Goal: Task Accomplishment & Management: Use online tool/utility

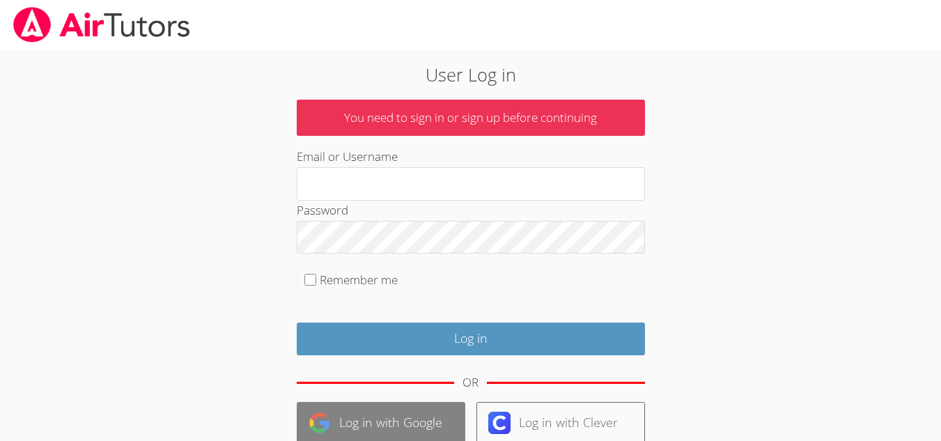
click at [327, 421] on img at bounding box center [320, 423] width 22 height 22
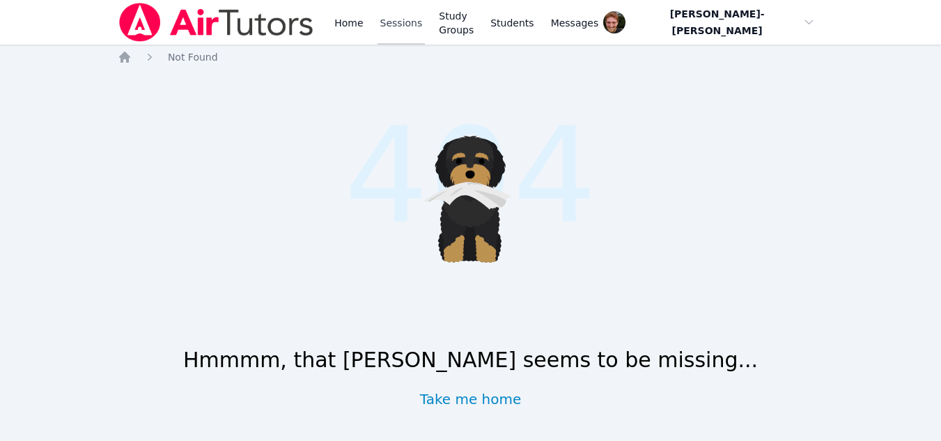
click at [392, 26] on link "Sessions" at bounding box center [402, 22] width 48 height 45
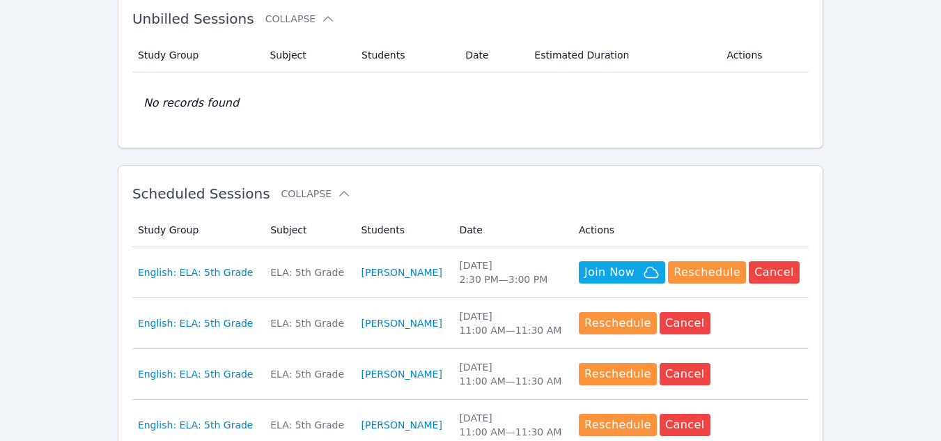
scroll to position [261, 0]
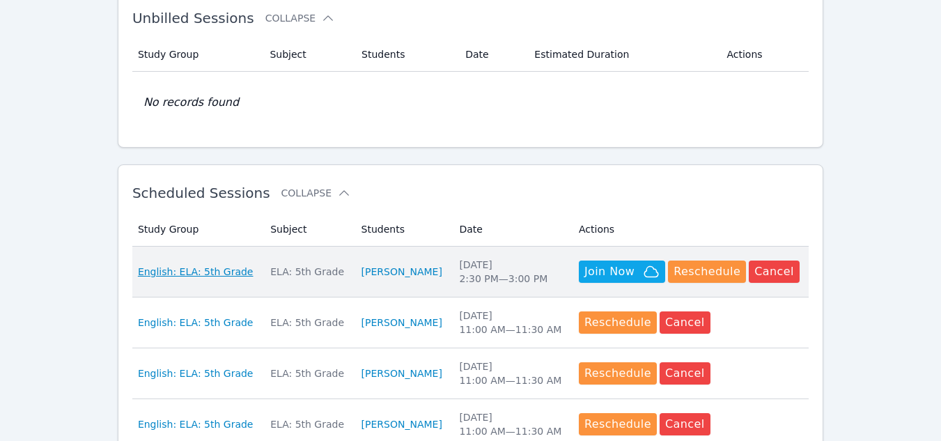
click at [194, 278] on span "English: ELA: 5th Grade" at bounding box center [196, 272] width 116 height 14
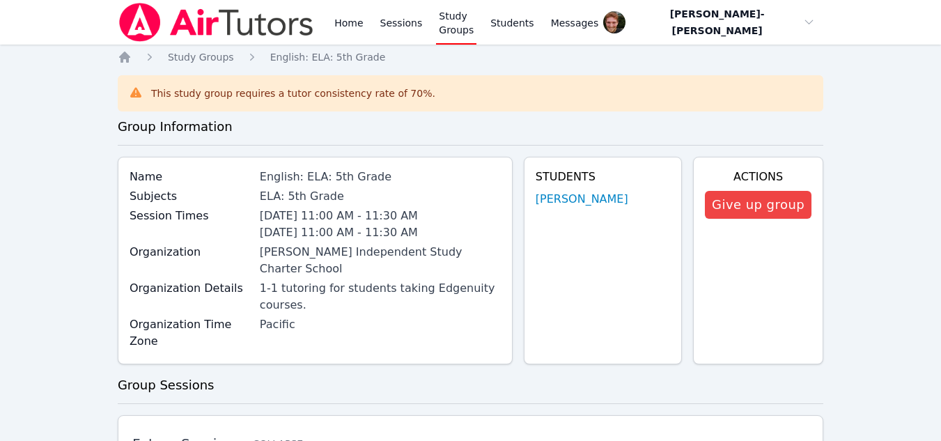
scroll to position [261, 0]
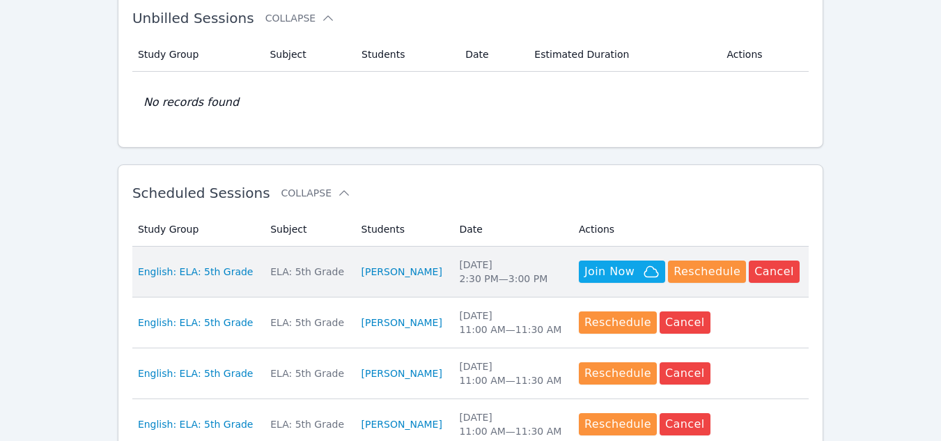
click at [289, 279] on td "Subject ELA: 5th Grade" at bounding box center [307, 272] width 91 height 51
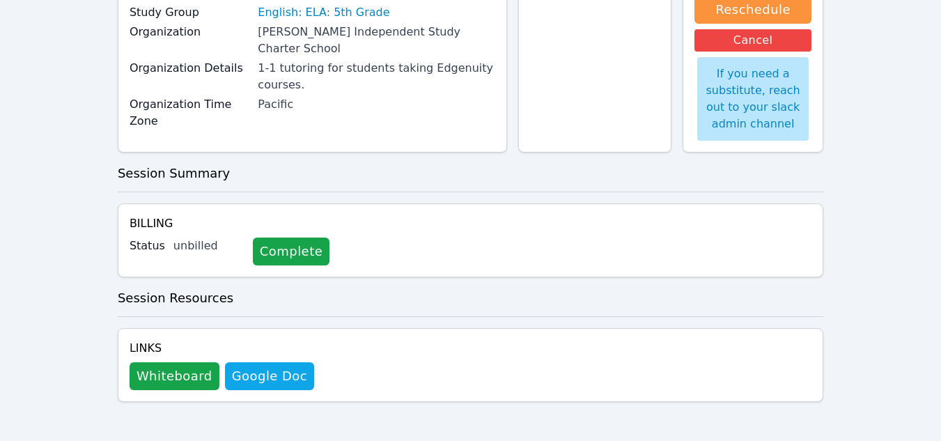
scroll to position [181, 0]
click at [182, 365] on button "Whiteboard" at bounding box center [175, 376] width 90 height 28
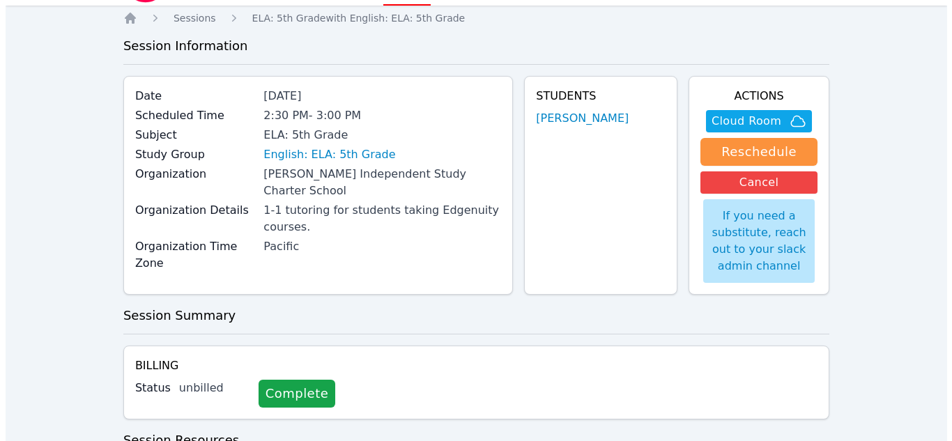
scroll to position [0, 0]
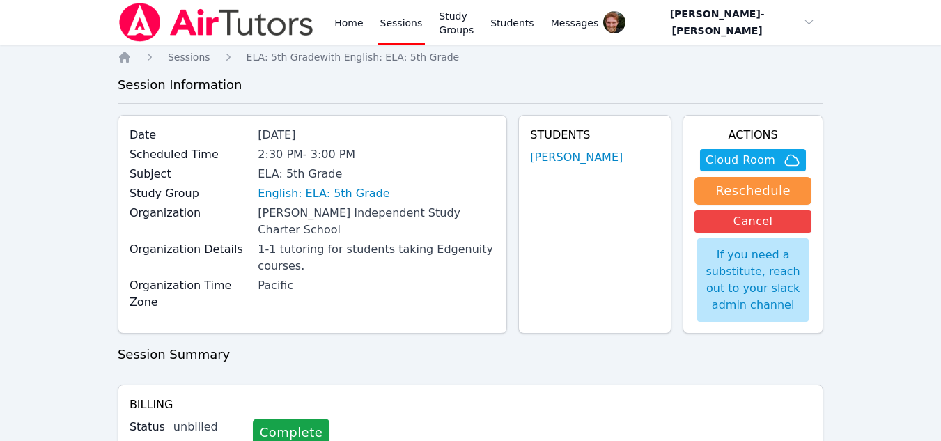
click at [539, 163] on link "[PERSON_NAME]" at bounding box center [576, 157] width 93 height 17
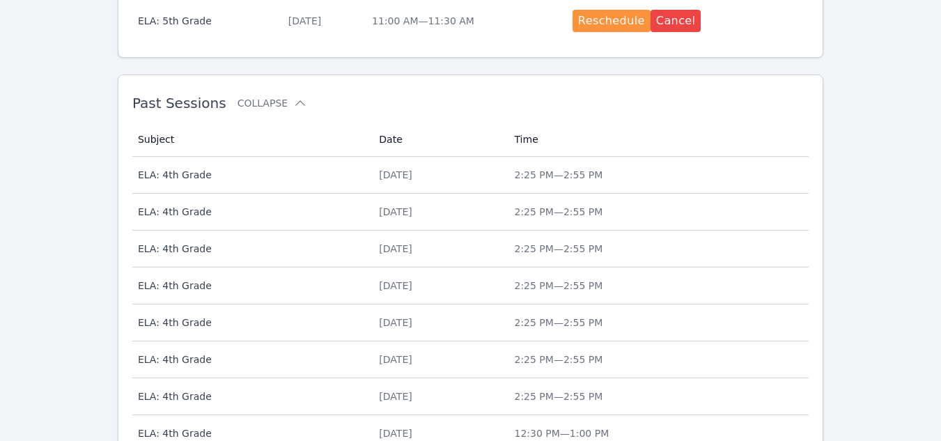
scroll to position [936, 0]
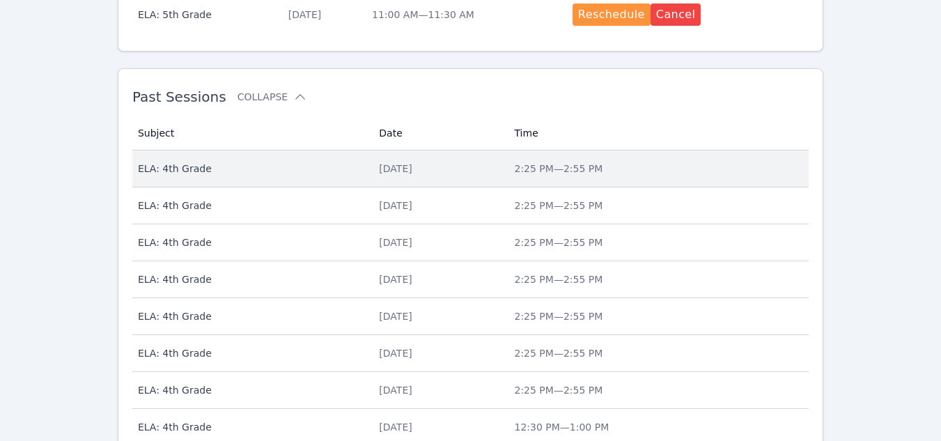
click at [310, 171] on span "ELA: 4th Grade" at bounding box center [250, 169] width 224 height 14
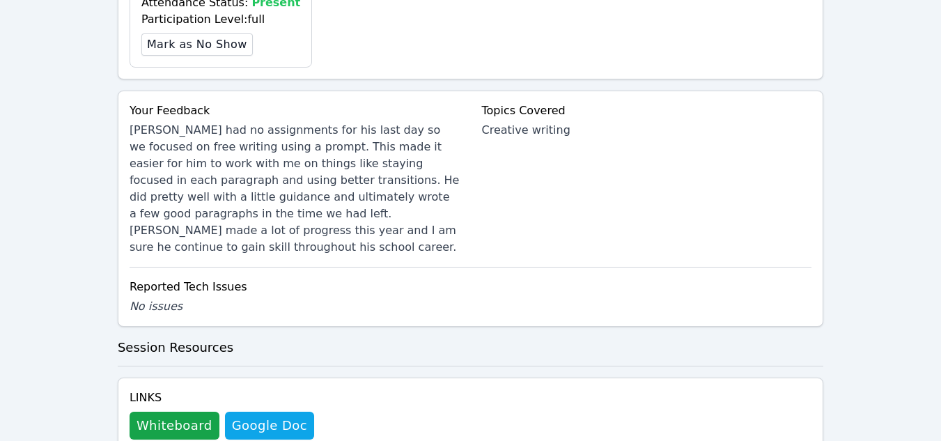
scroll to position [526, 0]
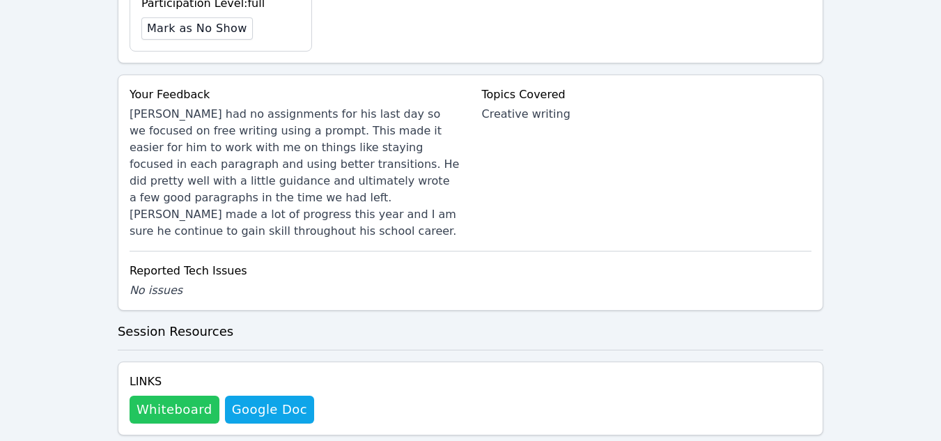
click at [163, 396] on button "Whiteboard" at bounding box center [175, 410] width 90 height 28
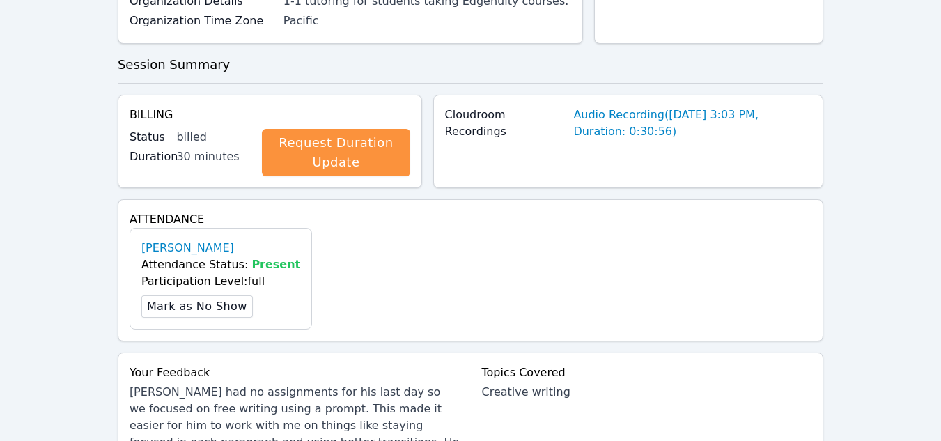
scroll to position [0, 0]
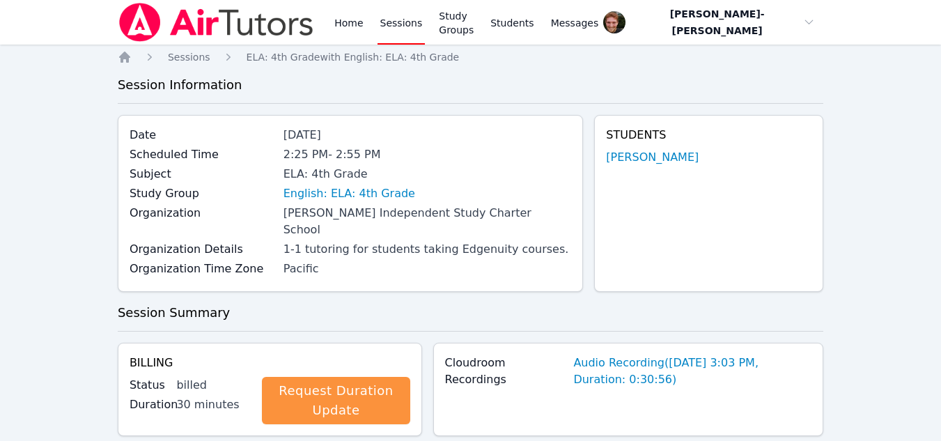
click at [411, 24] on link "Sessions" at bounding box center [402, 22] width 48 height 45
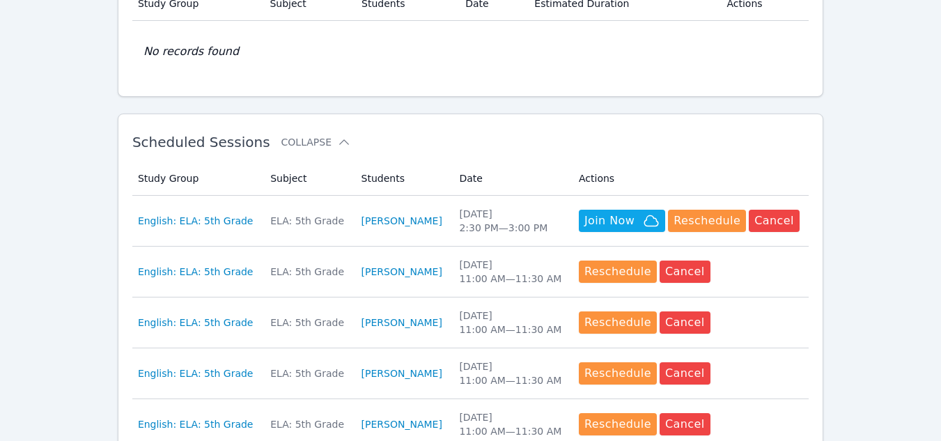
scroll to position [313, 0]
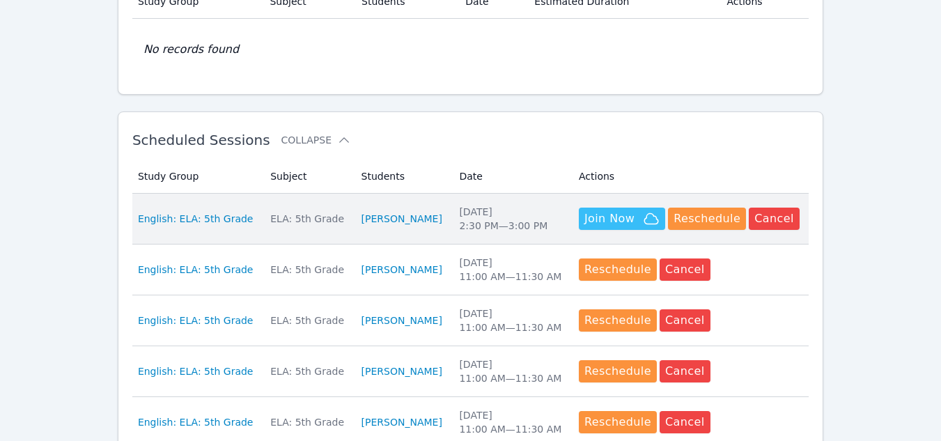
click at [609, 224] on span "Join Now" at bounding box center [609, 218] width 50 height 17
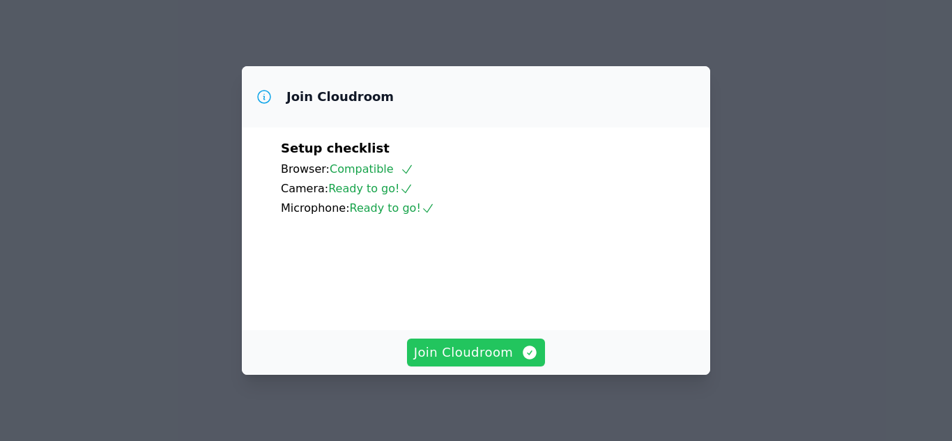
click at [503, 354] on span "Join Cloudroom" at bounding box center [476, 353] width 125 height 20
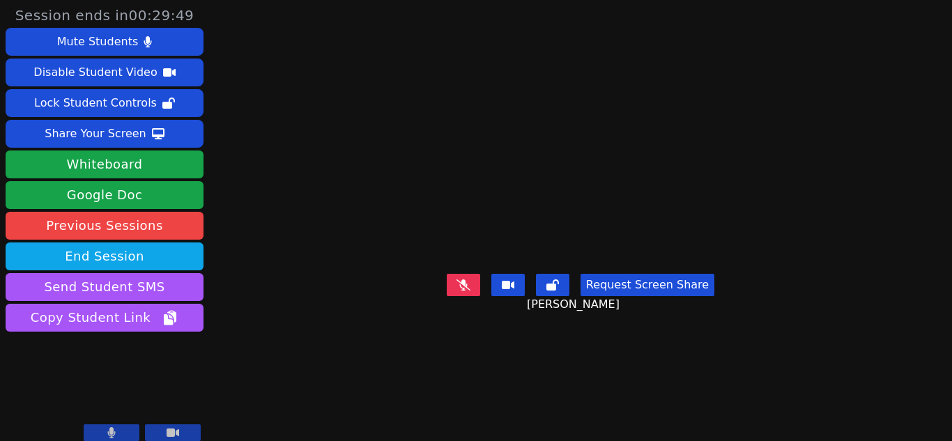
click at [458, 290] on icon at bounding box center [463, 284] width 14 height 11
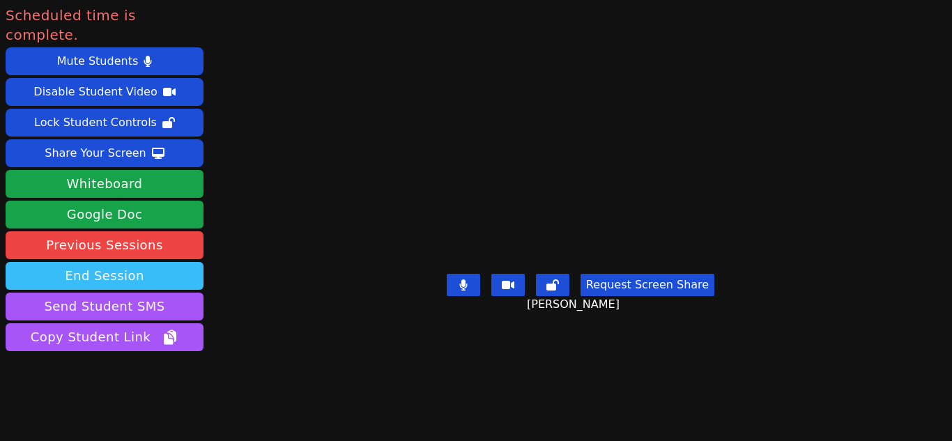
click at [123, 263] on button "End Session" at bounding box center [105, 276] width 198 height 28
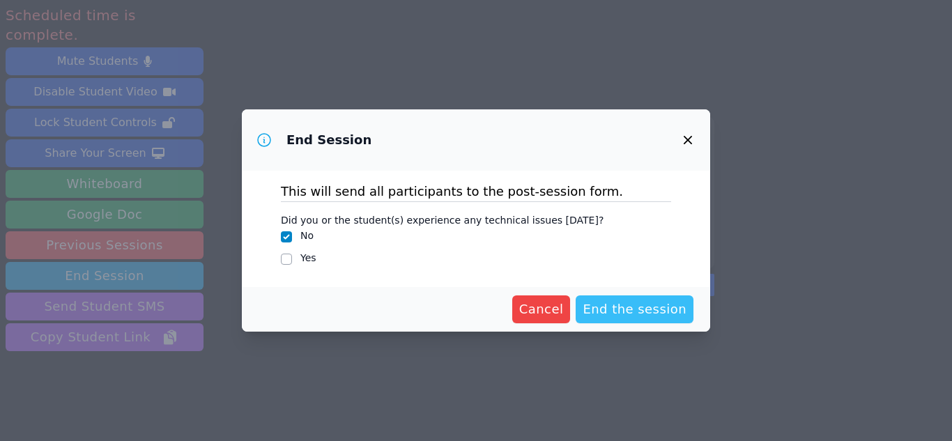
click at [633, 316] on span "End the session" at bounding box center [634, 310] width 104 height 20
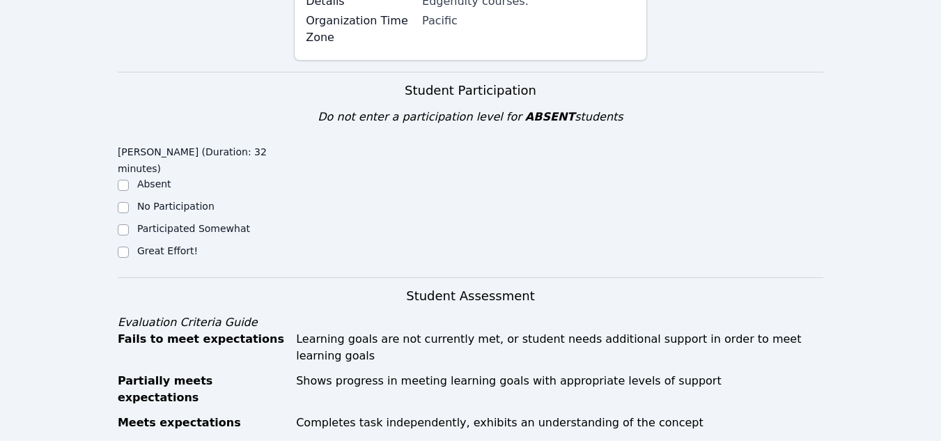
scroll to position [297, 0]
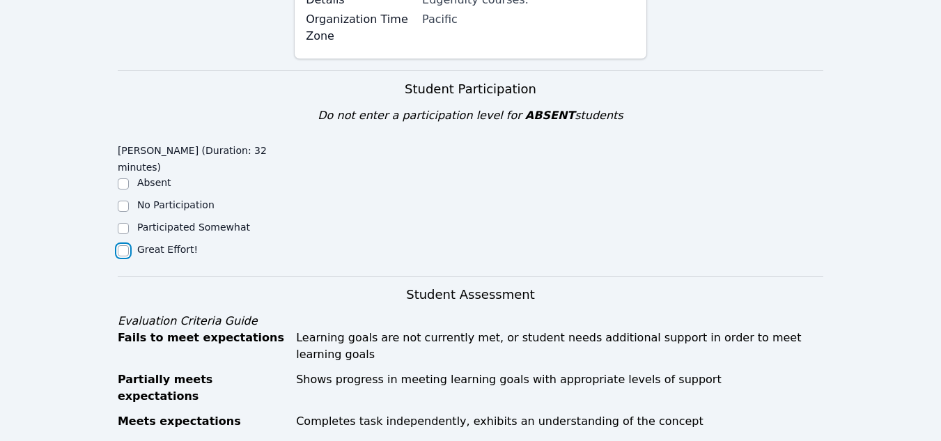
click at [125, 245] on input "Great Effort!" at bounding box center [123, 250] width 11 height 11
checkbox input "true"
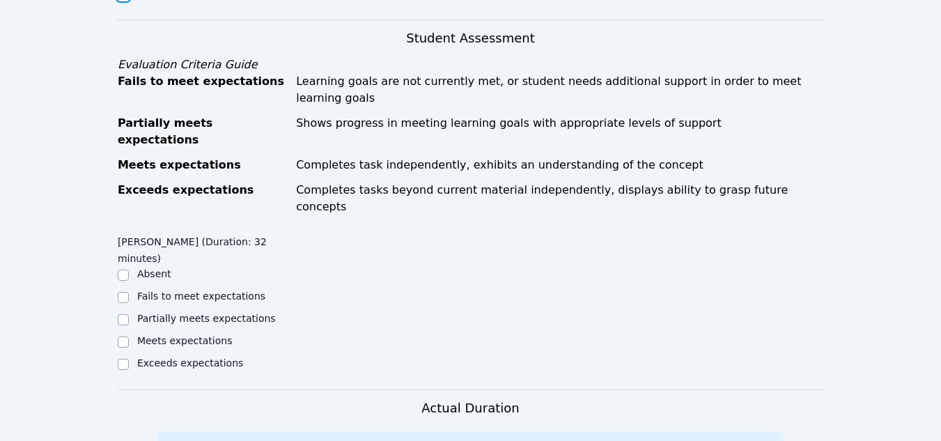
scroll to position [582, 0]
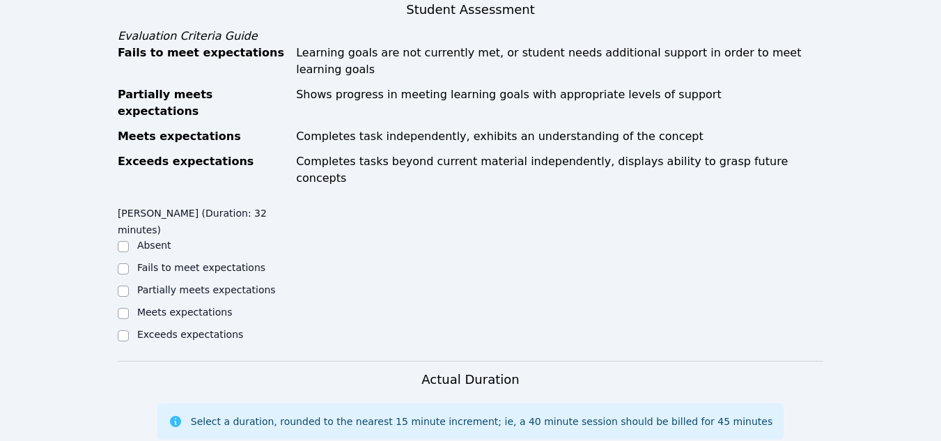
click at [153, 307] on label "Meets expectations" at bounding box center [184, 312] width 95 height 11
click at [129, 308] on input "Meets expectations" at bounding box center [123, 313] width 11 height 11
checkbox input "true"
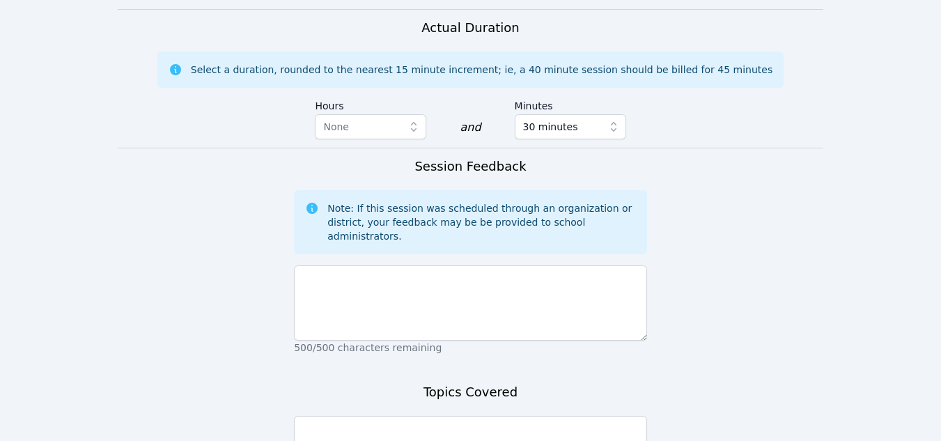
scroll to position [935, 0]
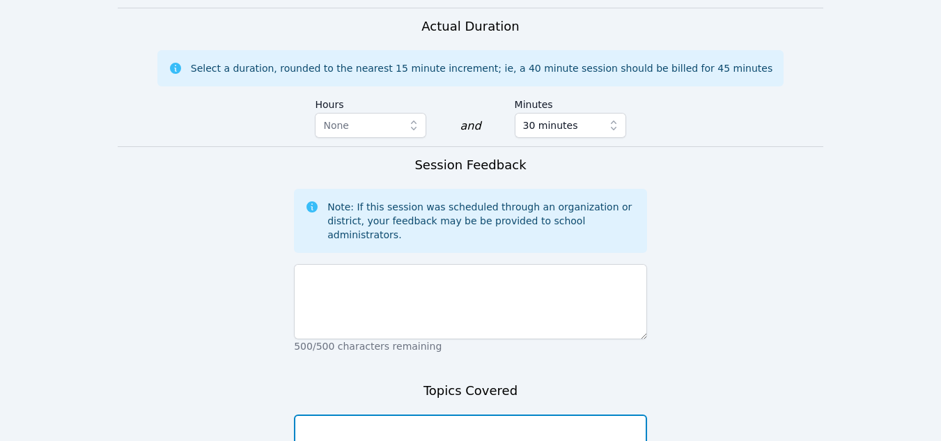
type textarea "Indirect characterization"
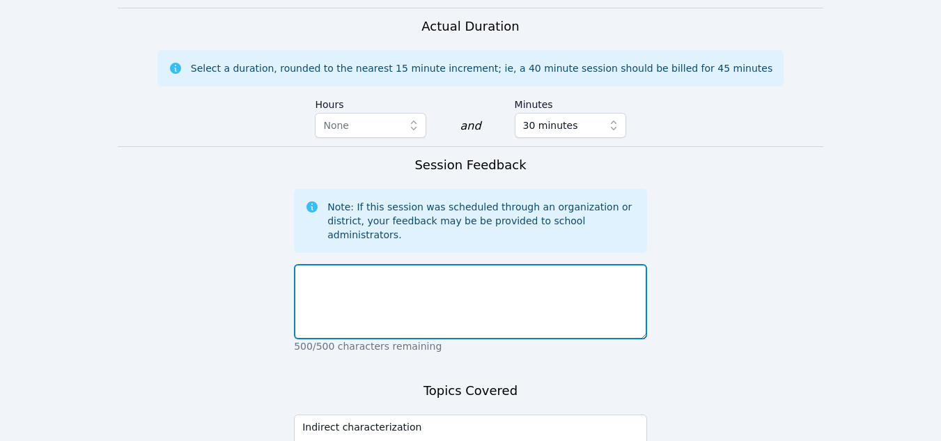
click at [373, 264] on textarea at bounding box center [470, 301] width 353 height 75
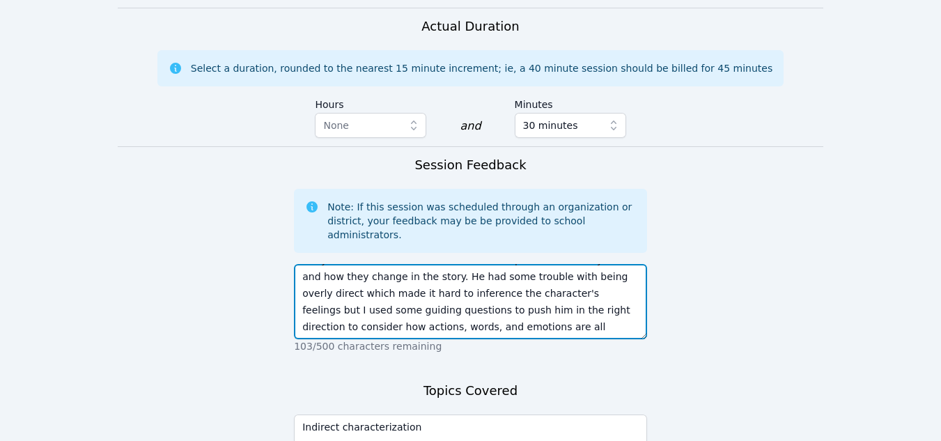
scroll to position [1032, 0]
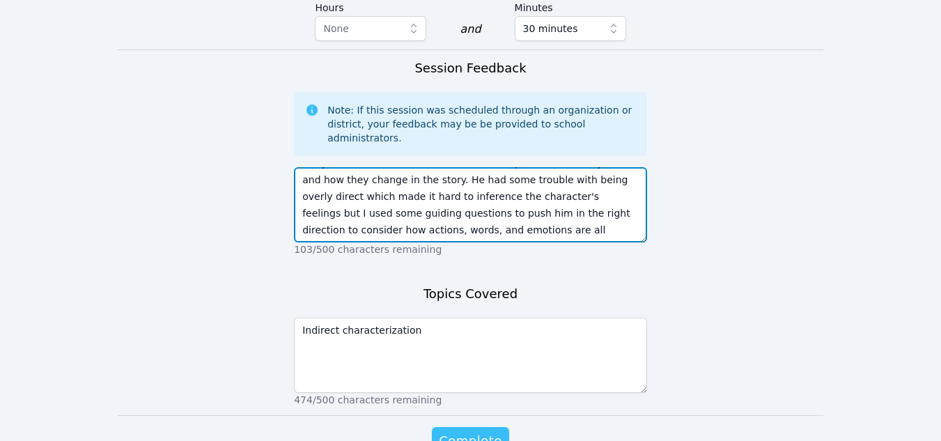
type textarea "Abdur did well with the work he brought [DATE]. He had to read a story and see …"
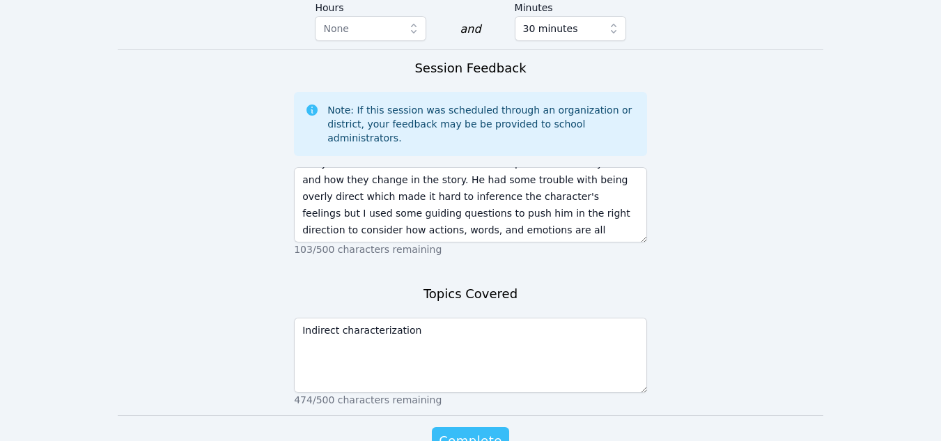
click at [487, 431] on span "Complete" at bounding box center [470, 441] width 63 height 20
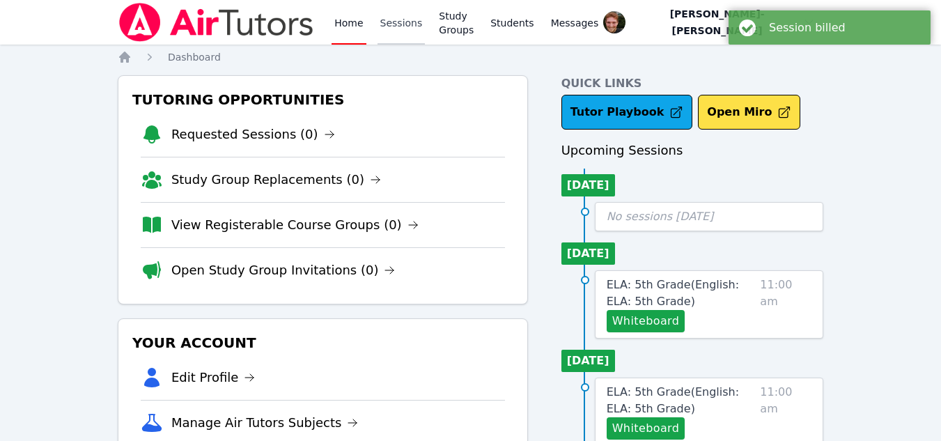
click at [404, 18] on link "Sessions" at bounding box center [402, 22] width 48 height 45
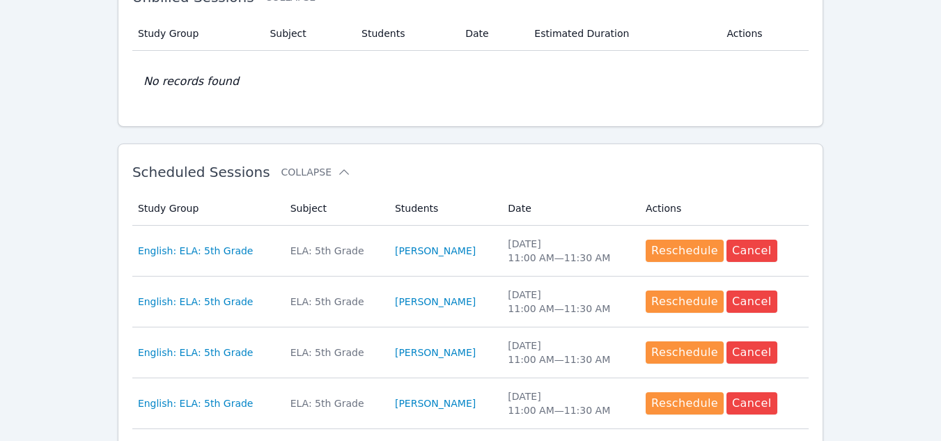
scroll to position [282, 0]
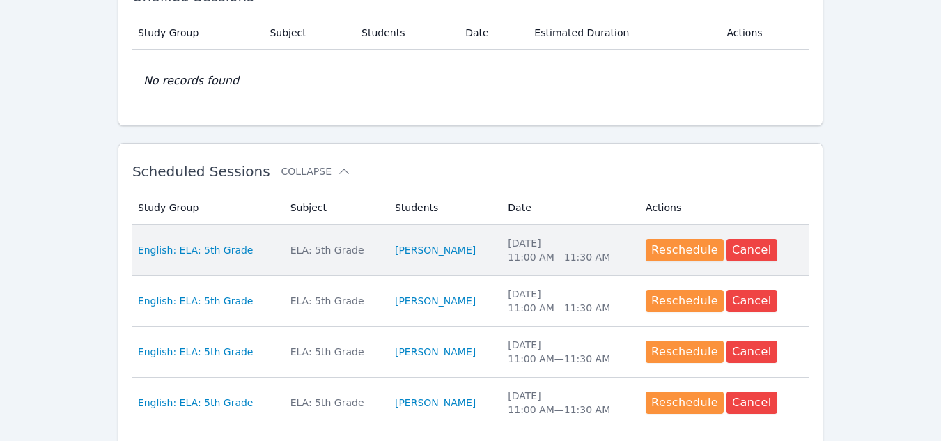
click at [282, 252] on td "Subject ELA: 5th Grade" at bounding box center [334, 250] width 104 height 51
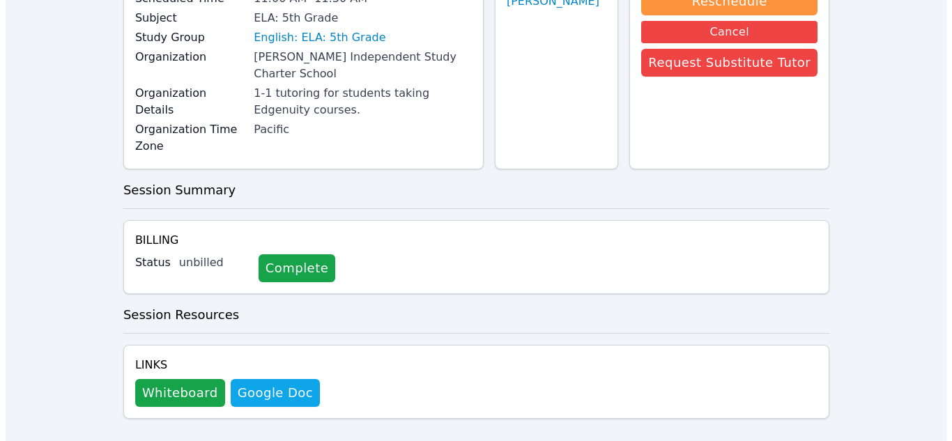
scroll to position [155, 0]
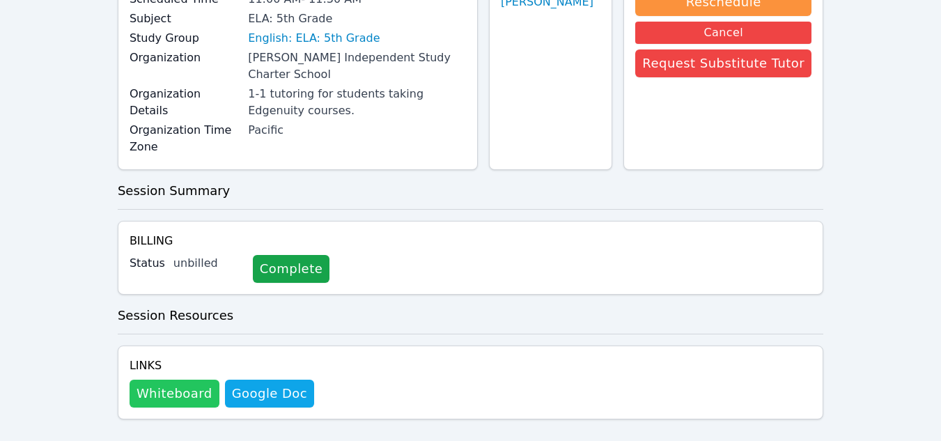
click at [187, 380] on button "Whiteboard" at bounding box center [175, 394] width 90 height 28
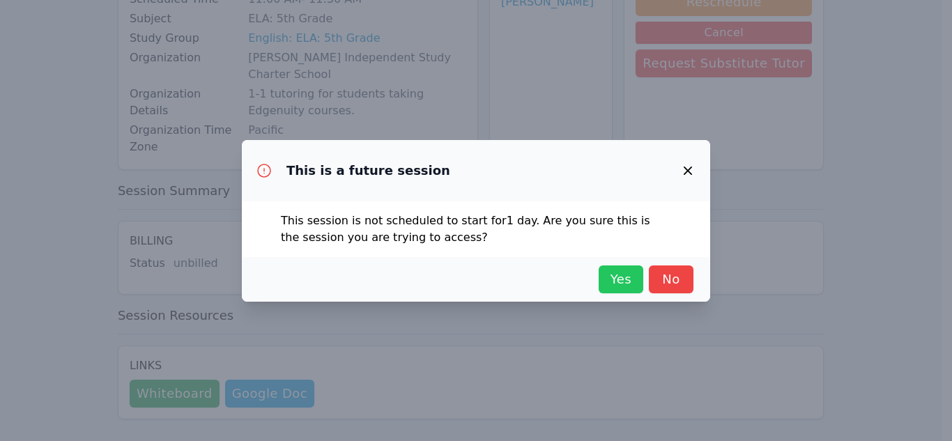
click at [614, 277] on span "Yes" at bounding box center [620, 280] width 31 height 20
